Goal: Information Seeking & Learning: Learn about a topic

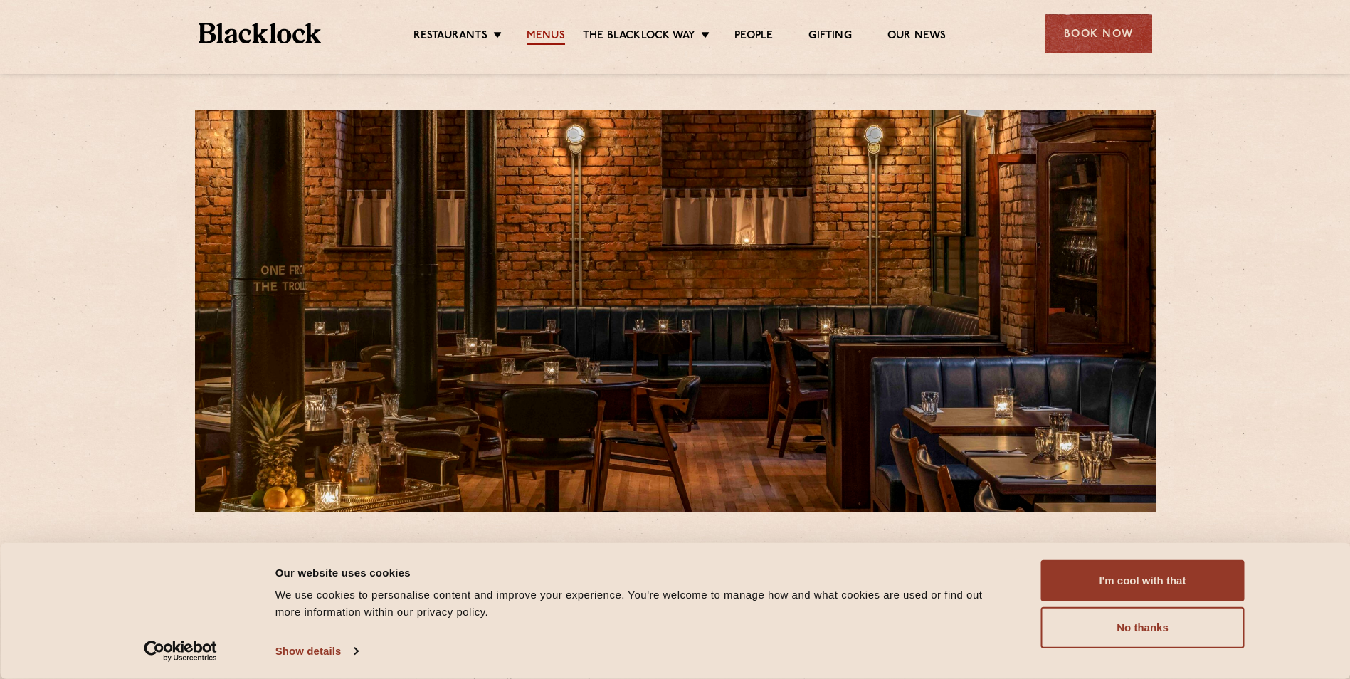
click at [555, 32] on link "Menus" at bounding box center [546, 37] width 38 height 16
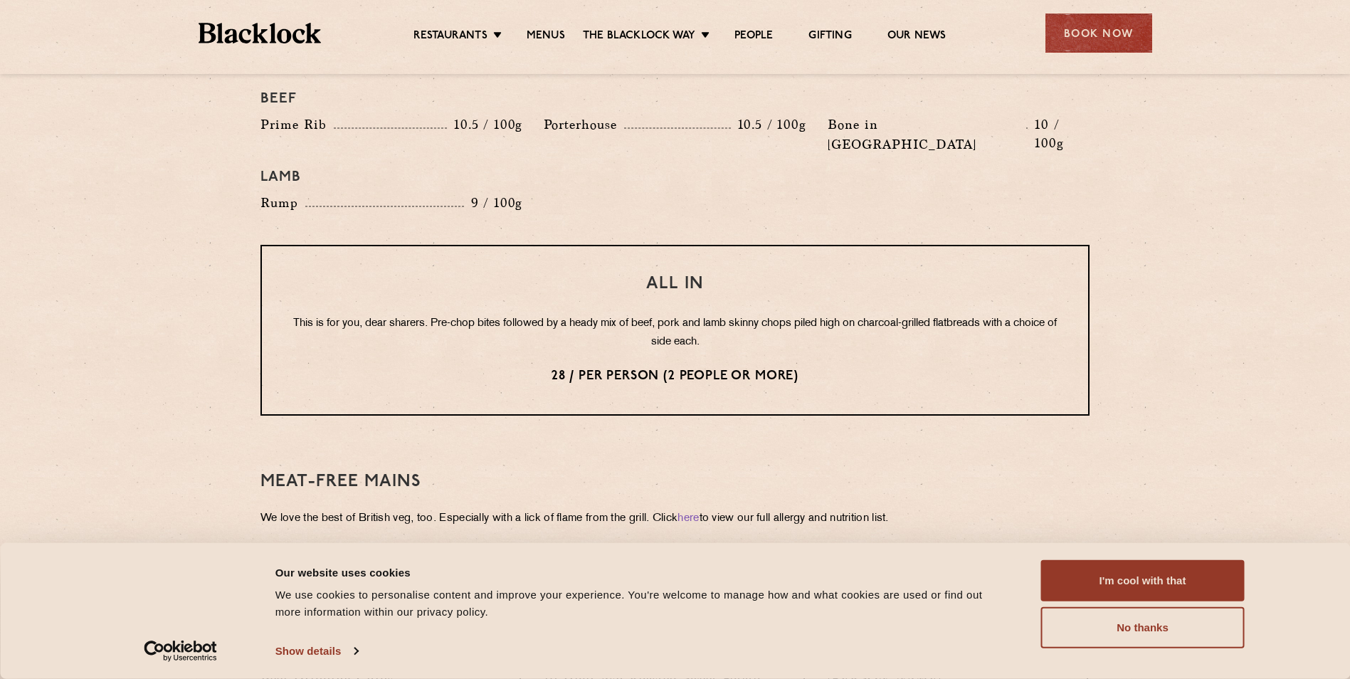
scroll to position [1637, 0]
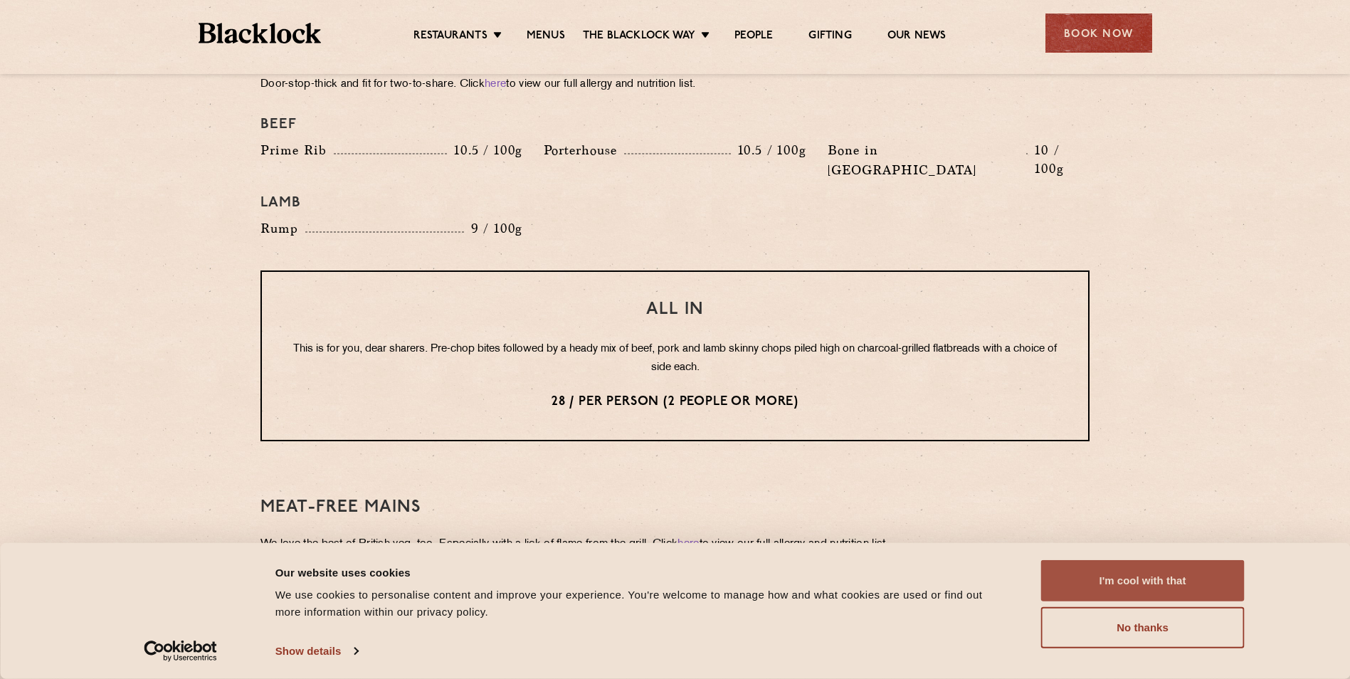
click at [1125, 585] on button "I'm cool with that" at bounding box center [1143, 580] width 204 height 41
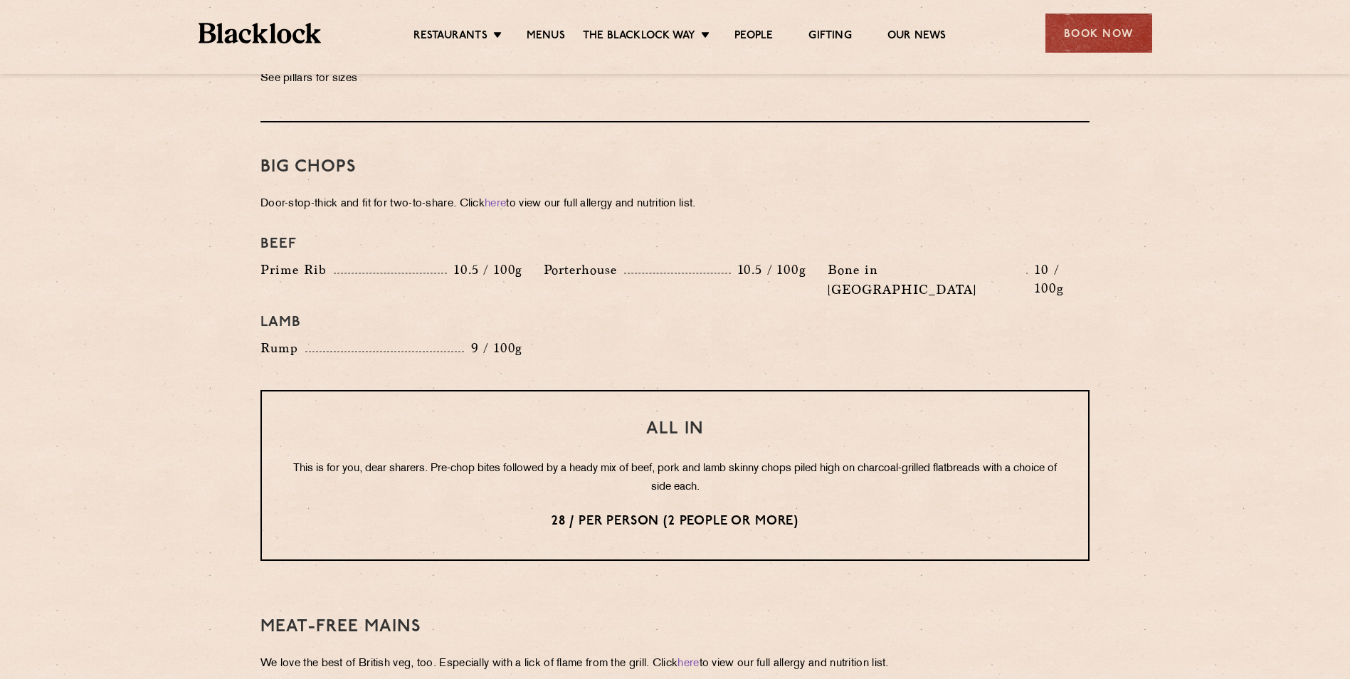
scroll to position [1495, 0]
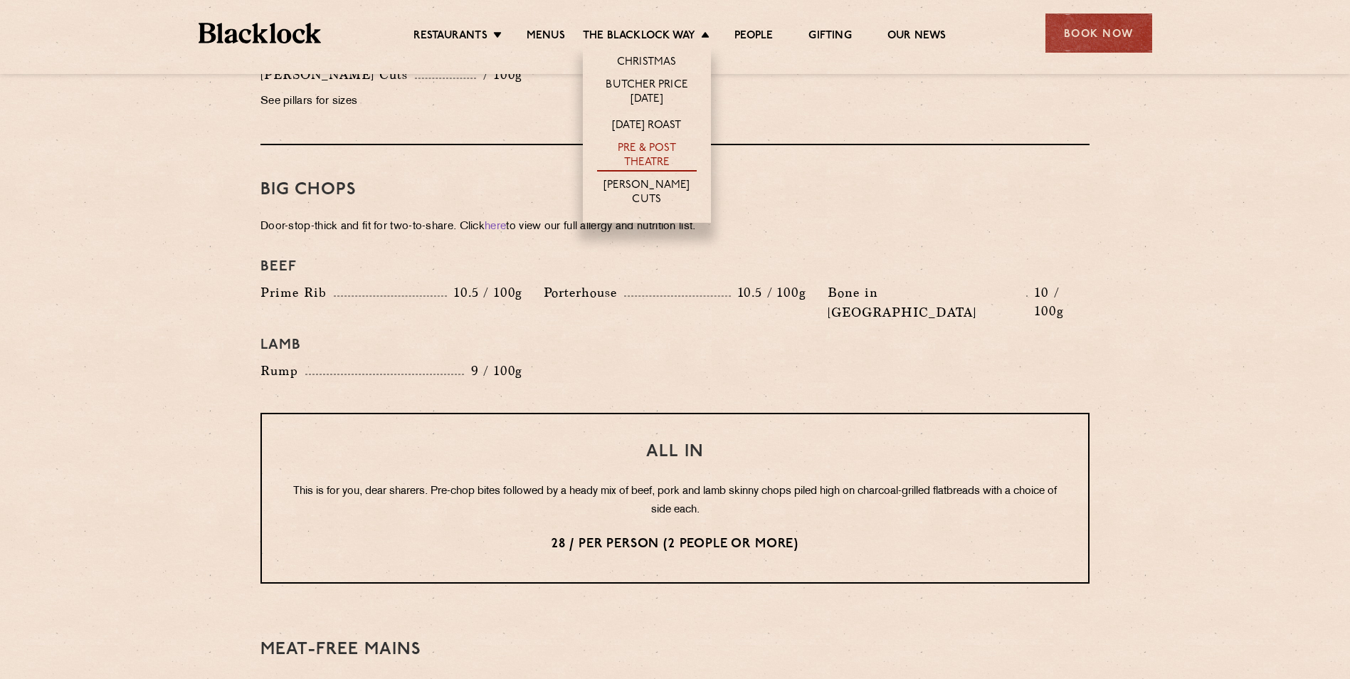
click at [650, 162] on link "Pre & Post Theatre" at bounding box center [647, 157] width 100 height 30
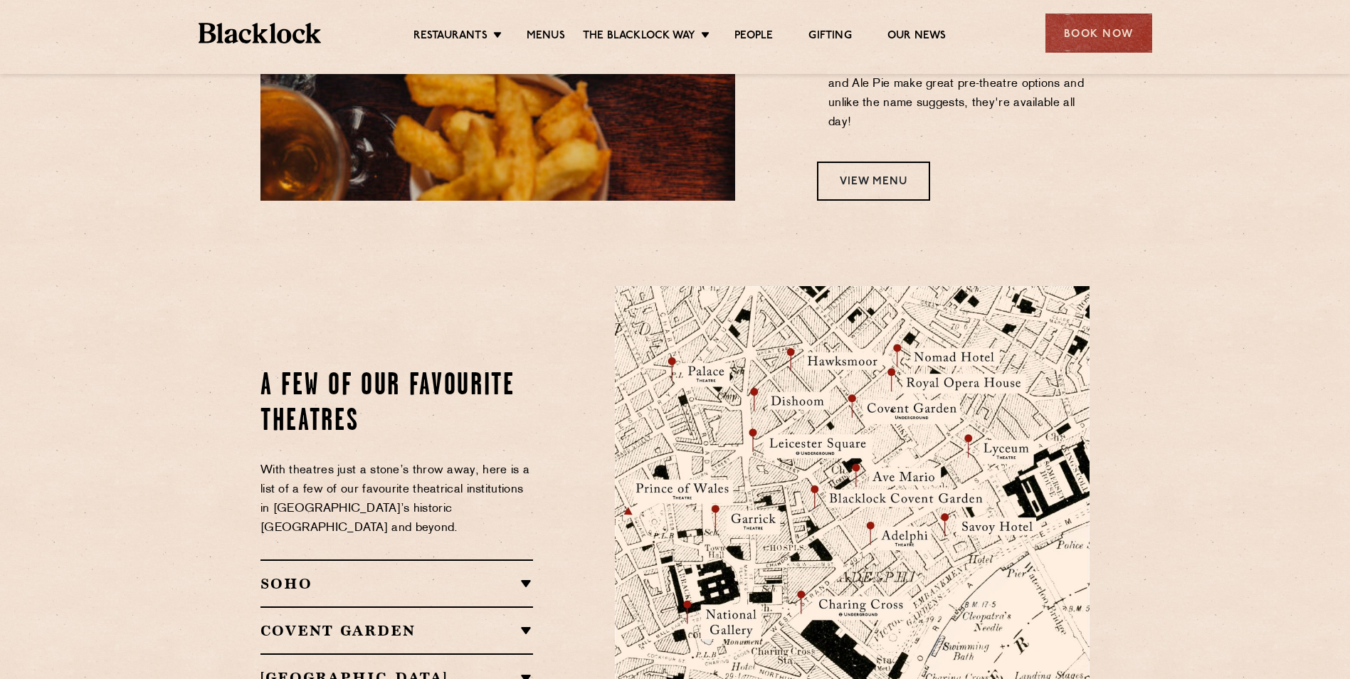
scroll to position [1424, 0]
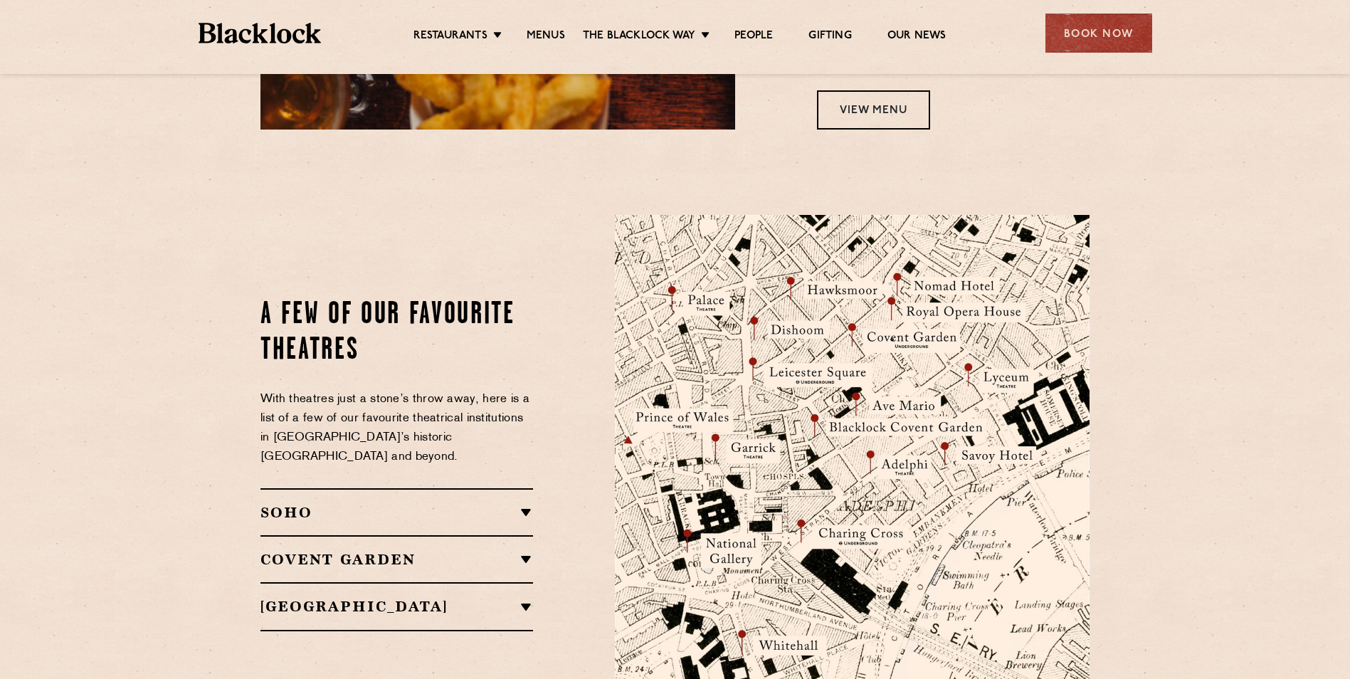
click at [523, 598] on h2 "[GEOGRAPHIC_DATA]" at bounding box center [397, 606] width 273 height 17
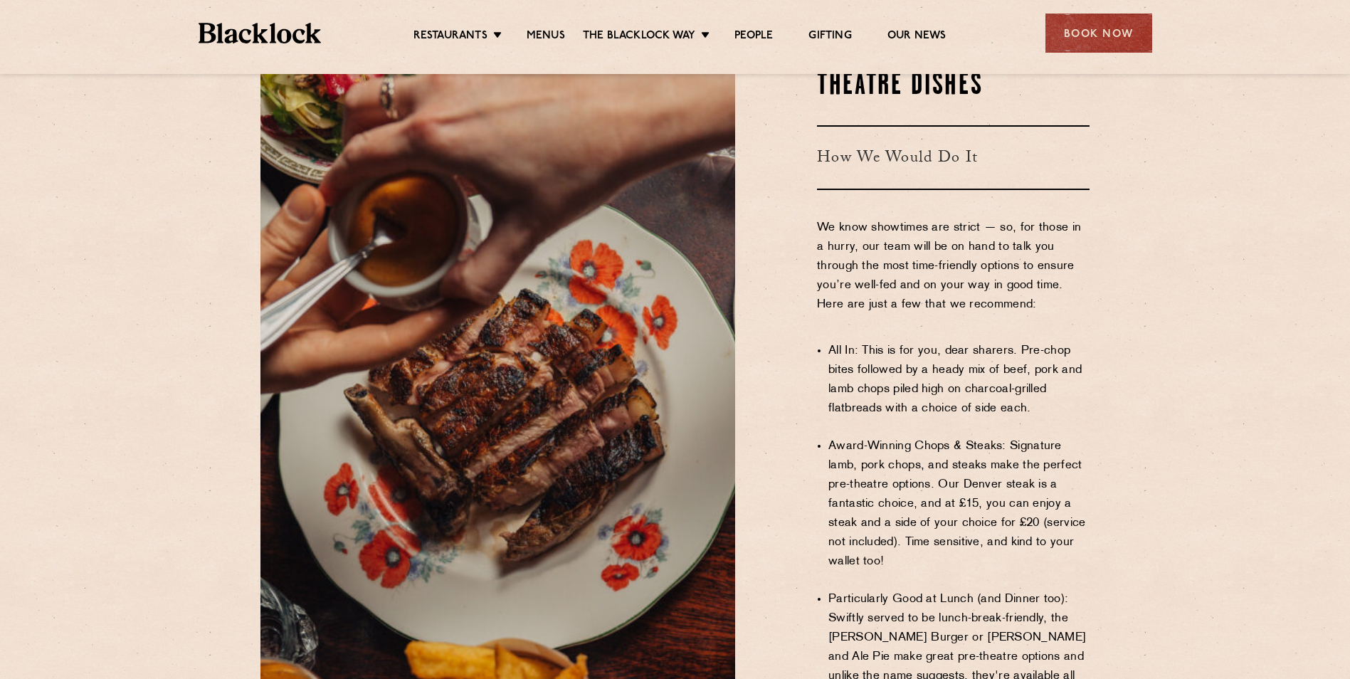
scroll to position [896, 0]
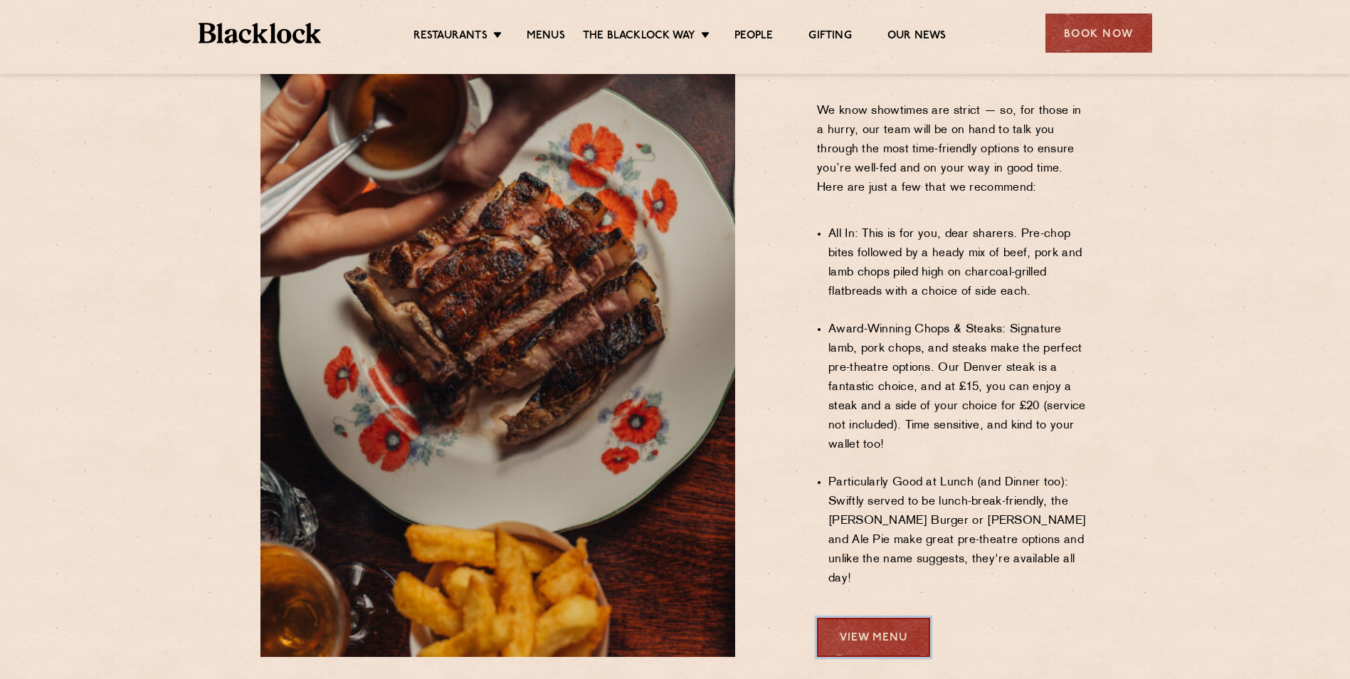
click at [919, 618] on link "View Menu" at bounding box center [873, 637] width 113 height 39
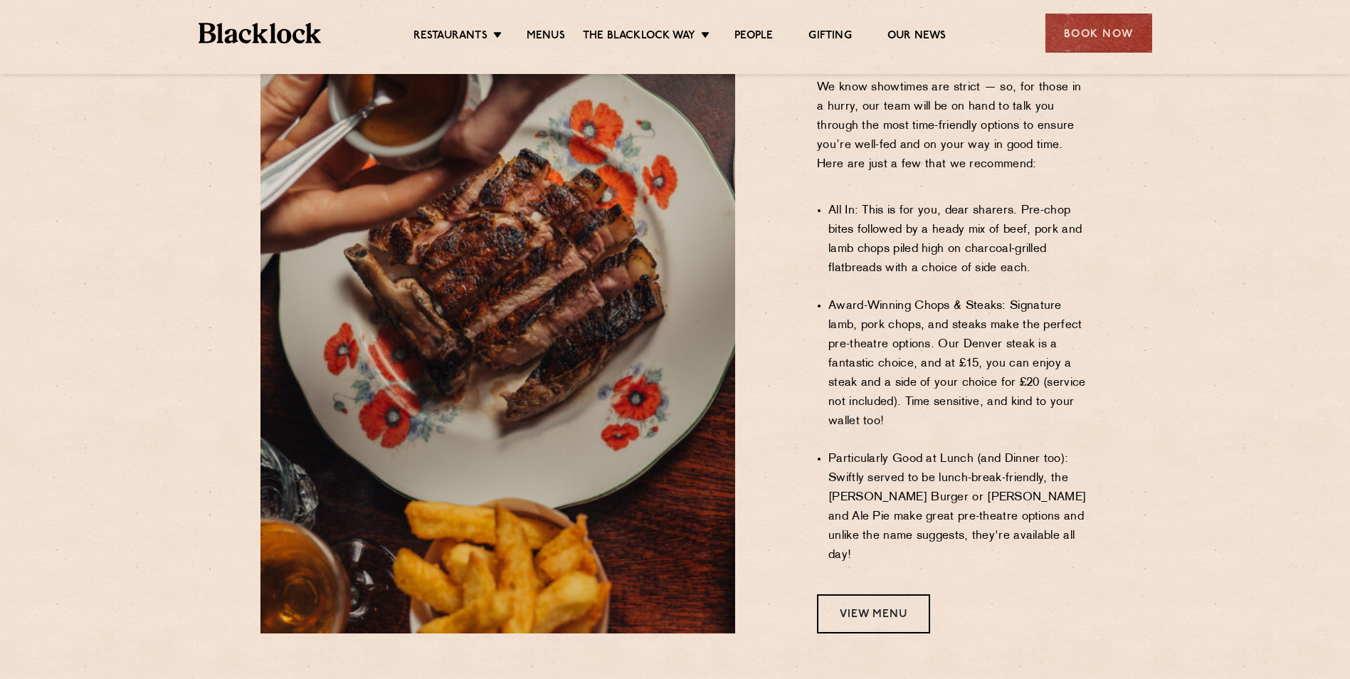
scroll to position [925, 0]
